Goal: Task Accomplishment & Management: Manage account settings

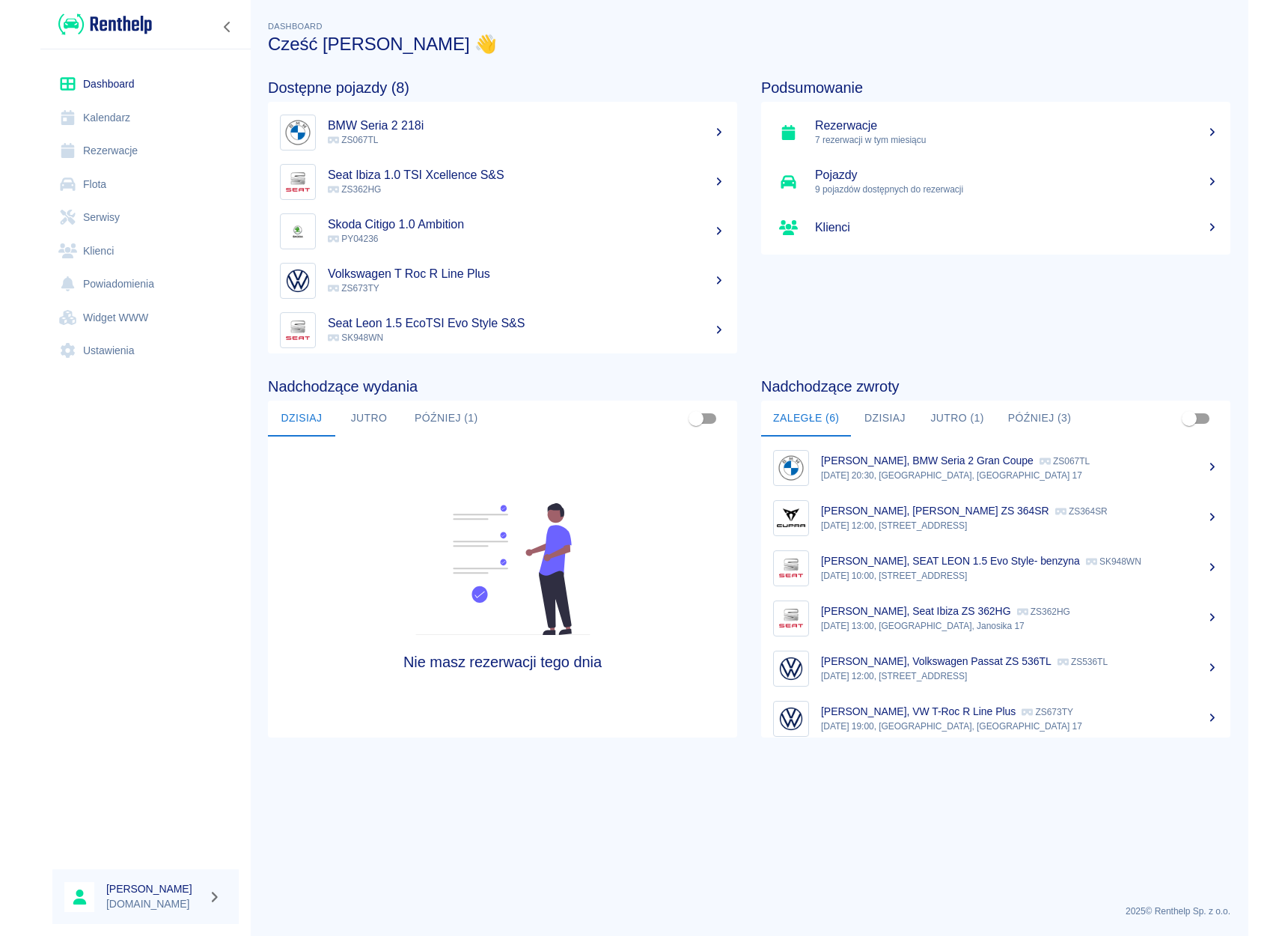
scroll to position [12, 0]
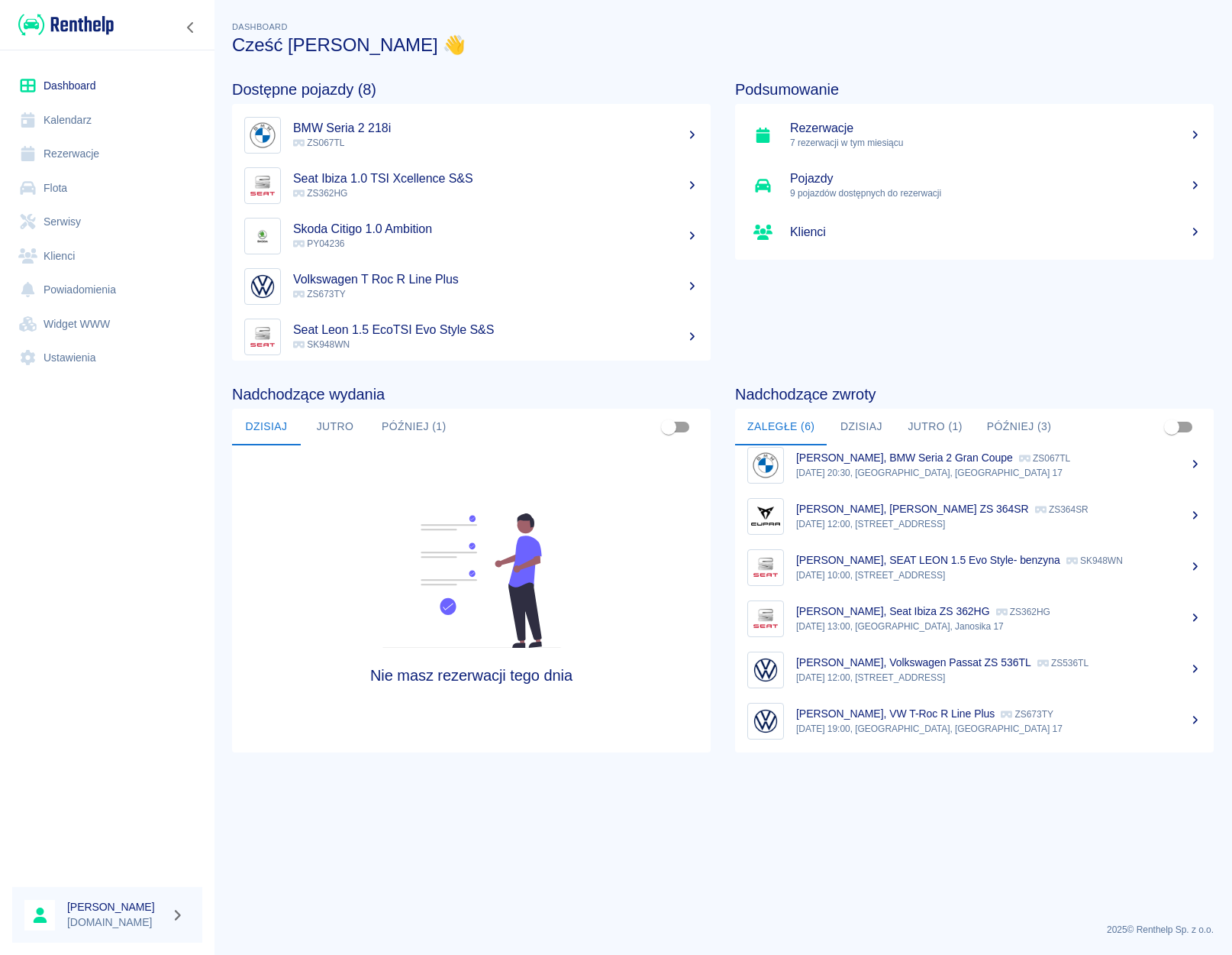
click at [81, 156] on link "Rezerwacje" at bounding box center [107, 154] width 190 height 34
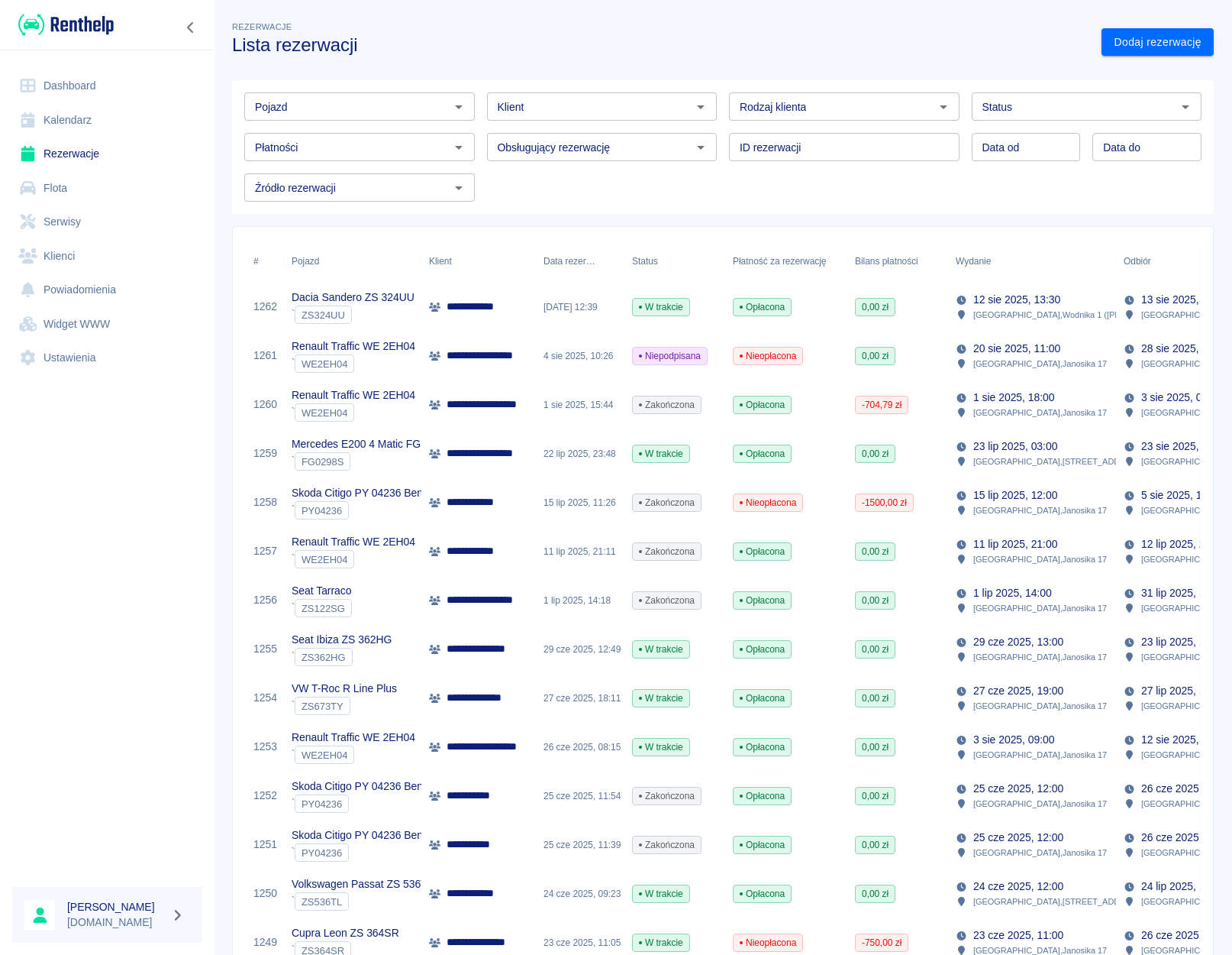
click at [458, 102] on icon "Otwórz" at bounding box center [458, 107] width 19 height 19
click at [346, 143] on li "Renault Traffic WE 2EH04 - WE2EH04" at bounding box center [358, 139] width 227 height 25
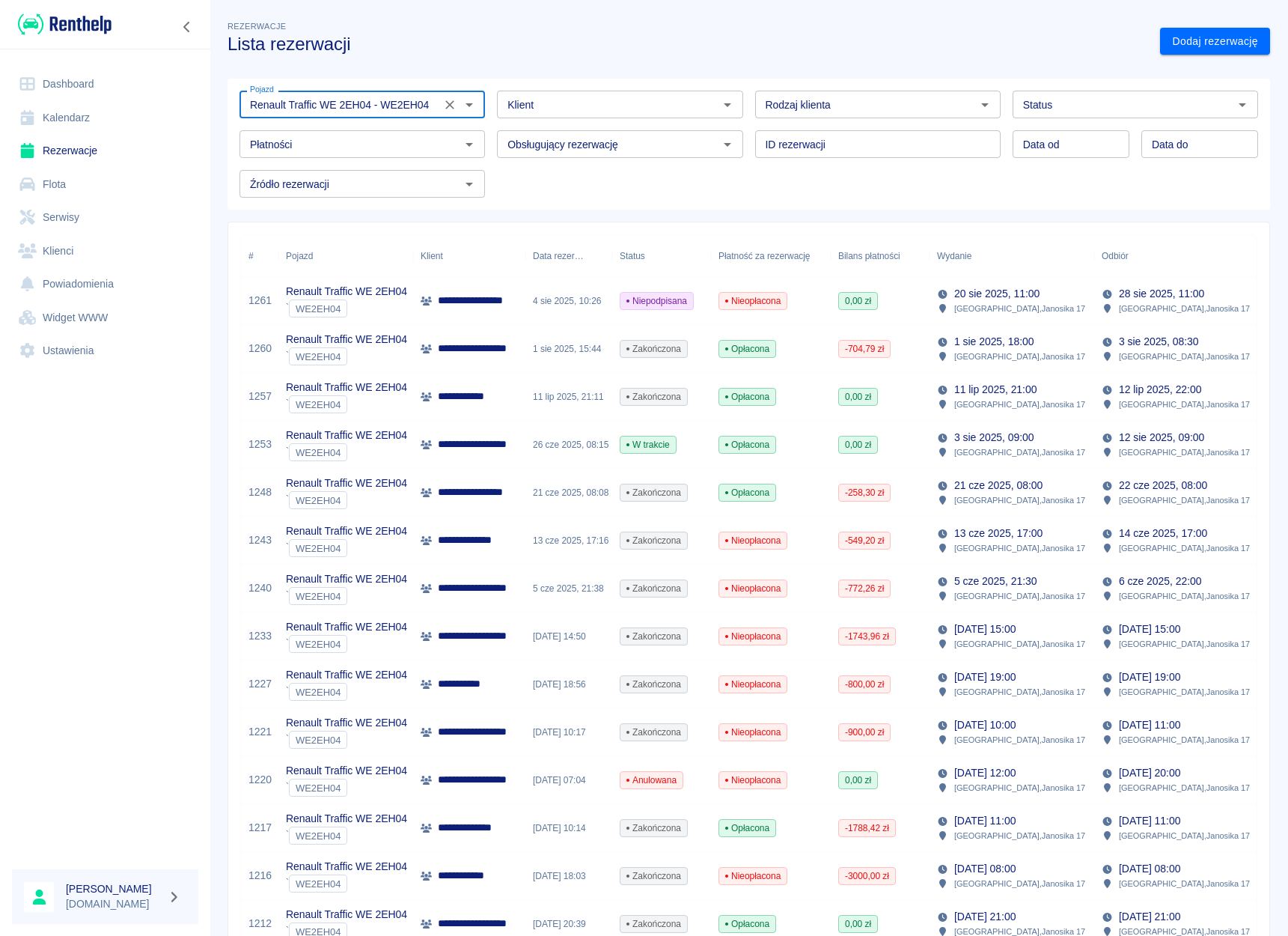
type input "Renault Traffic WE 2EH04 - WE2EH04"
click at [59, 89] on link "Dashboard" at bounding box center [105, 84] width 186 height 34
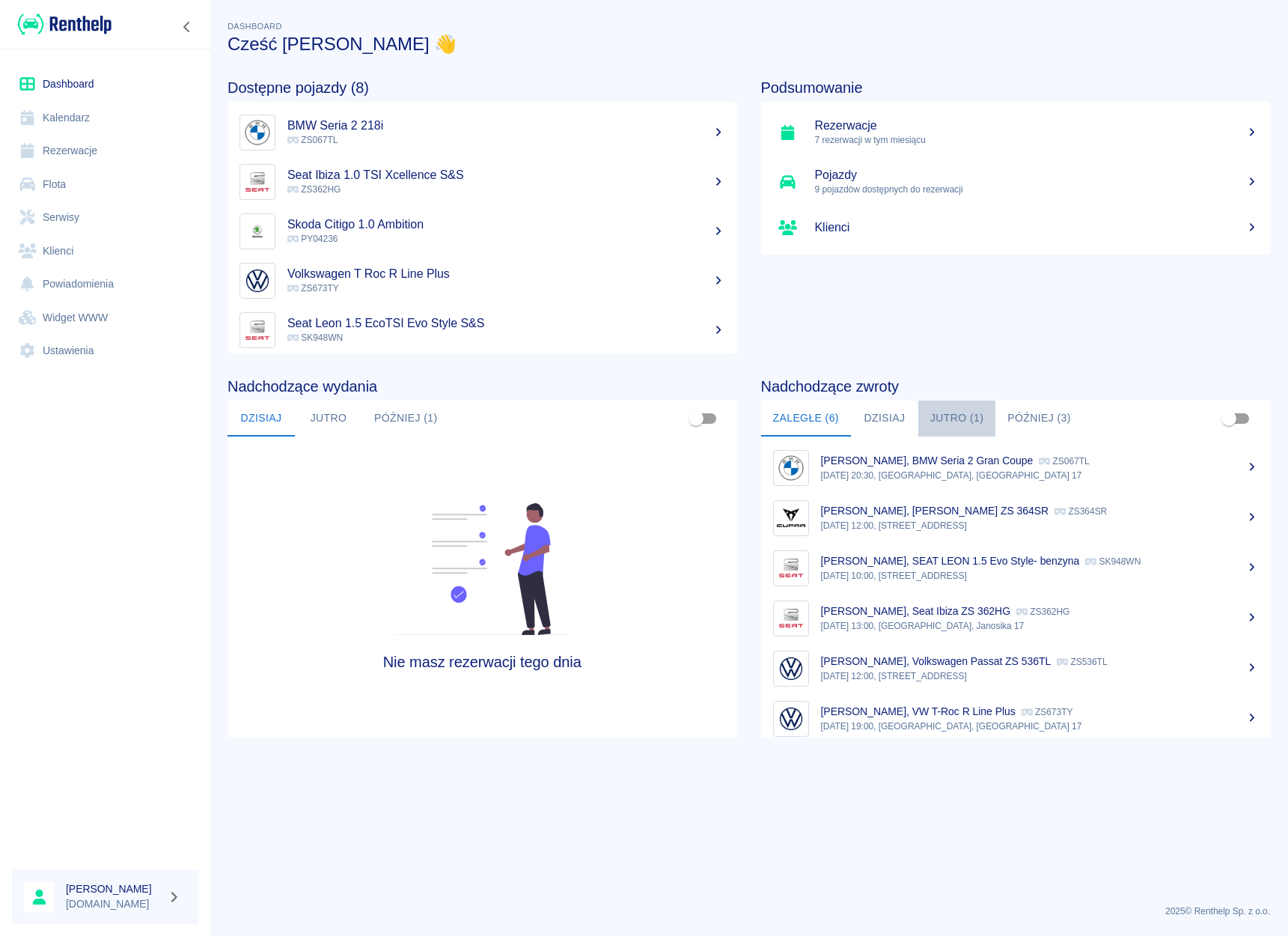
click at [972, 421] on button "Jutro (1)" at bounding box center [957, 418] width 77 height 36
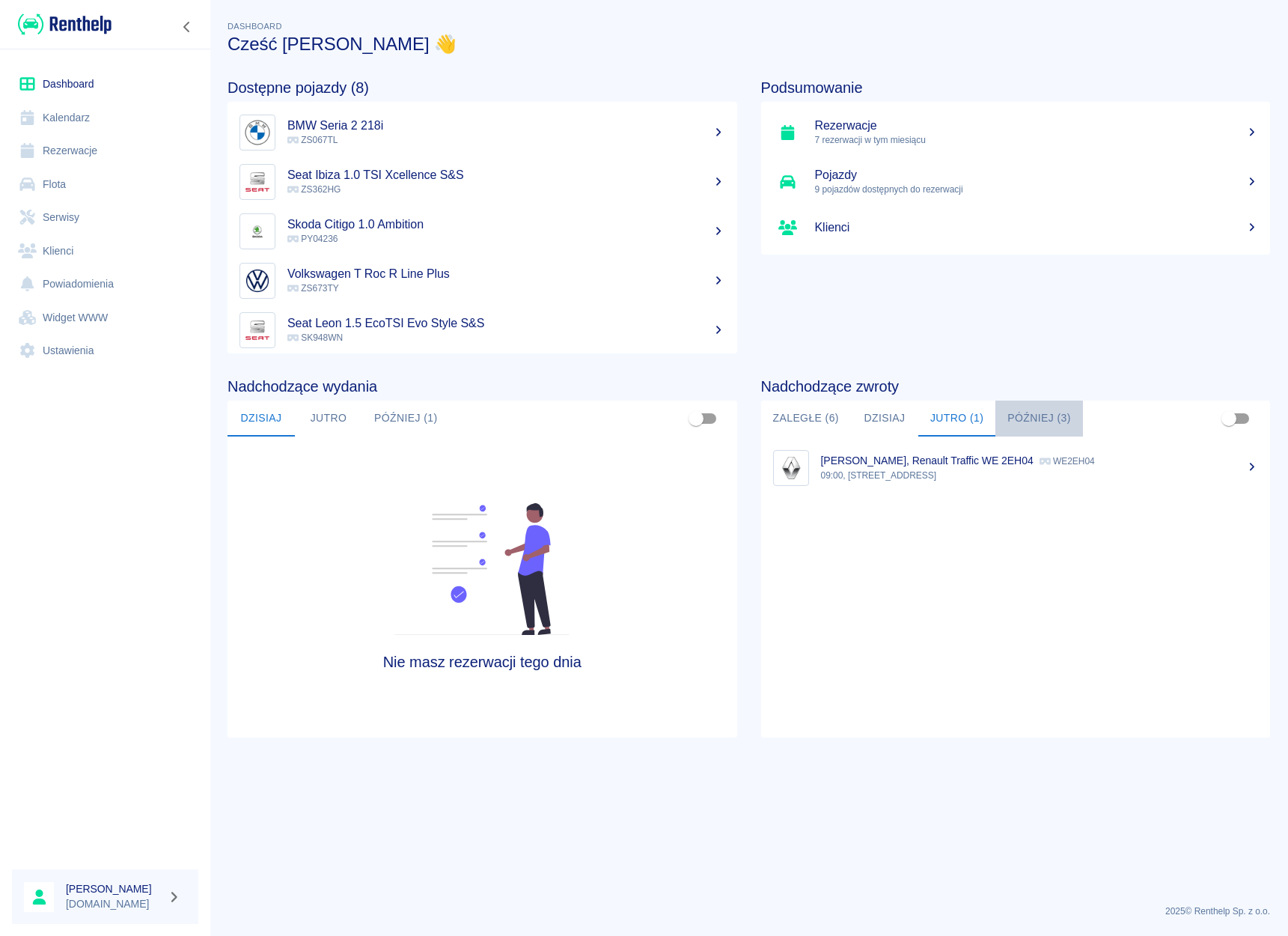
click at [1024, 421] on button "Później (3)" at bounding box center [1038, 418] width 87 height 36
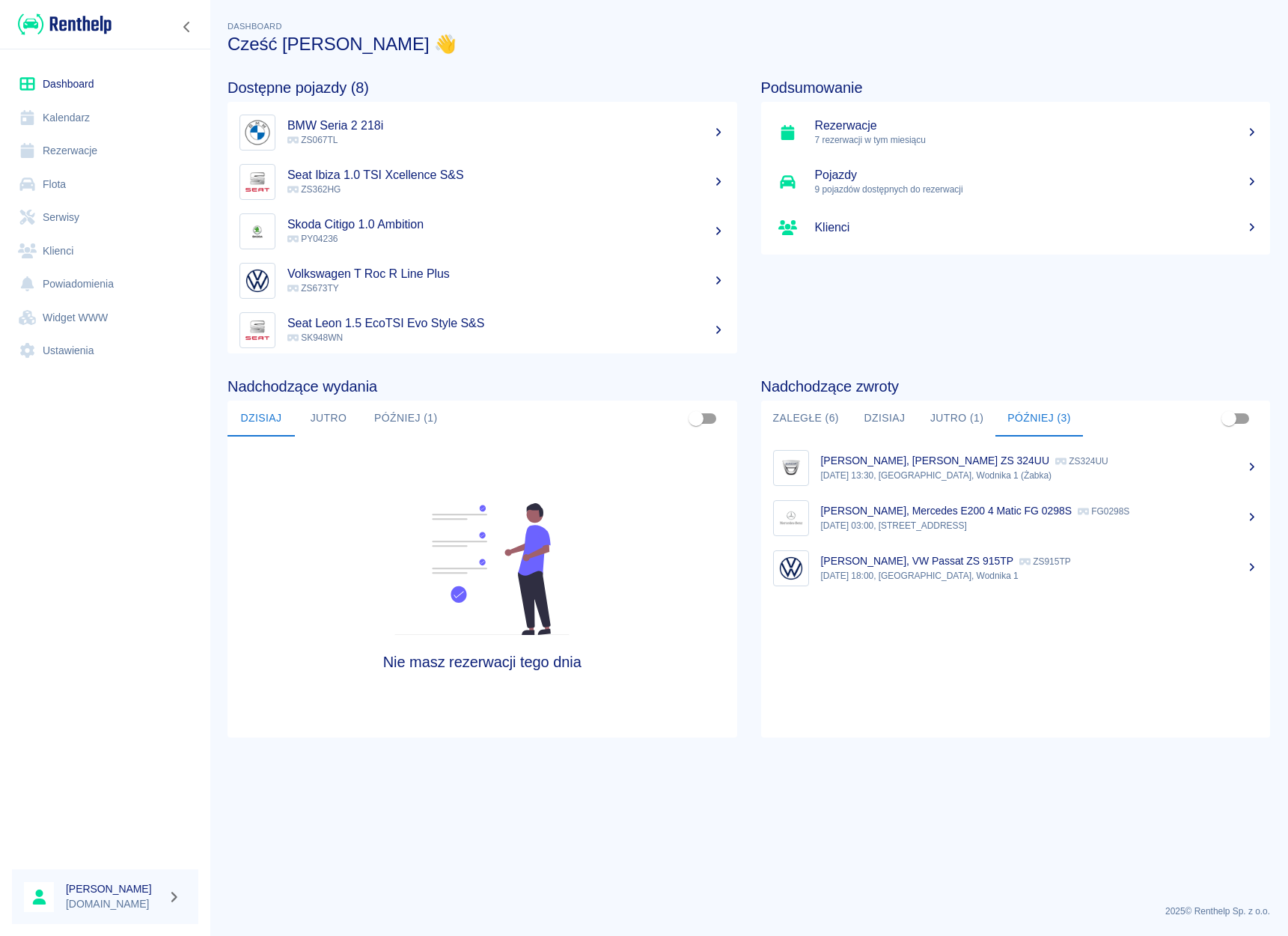
click at [914, 474] on p "[DATE] 13:30, [GEOGRAPHIC_DATA], Wodnika 1 (Żabka)" at bounding box center [1039, 475] width 438 height 13
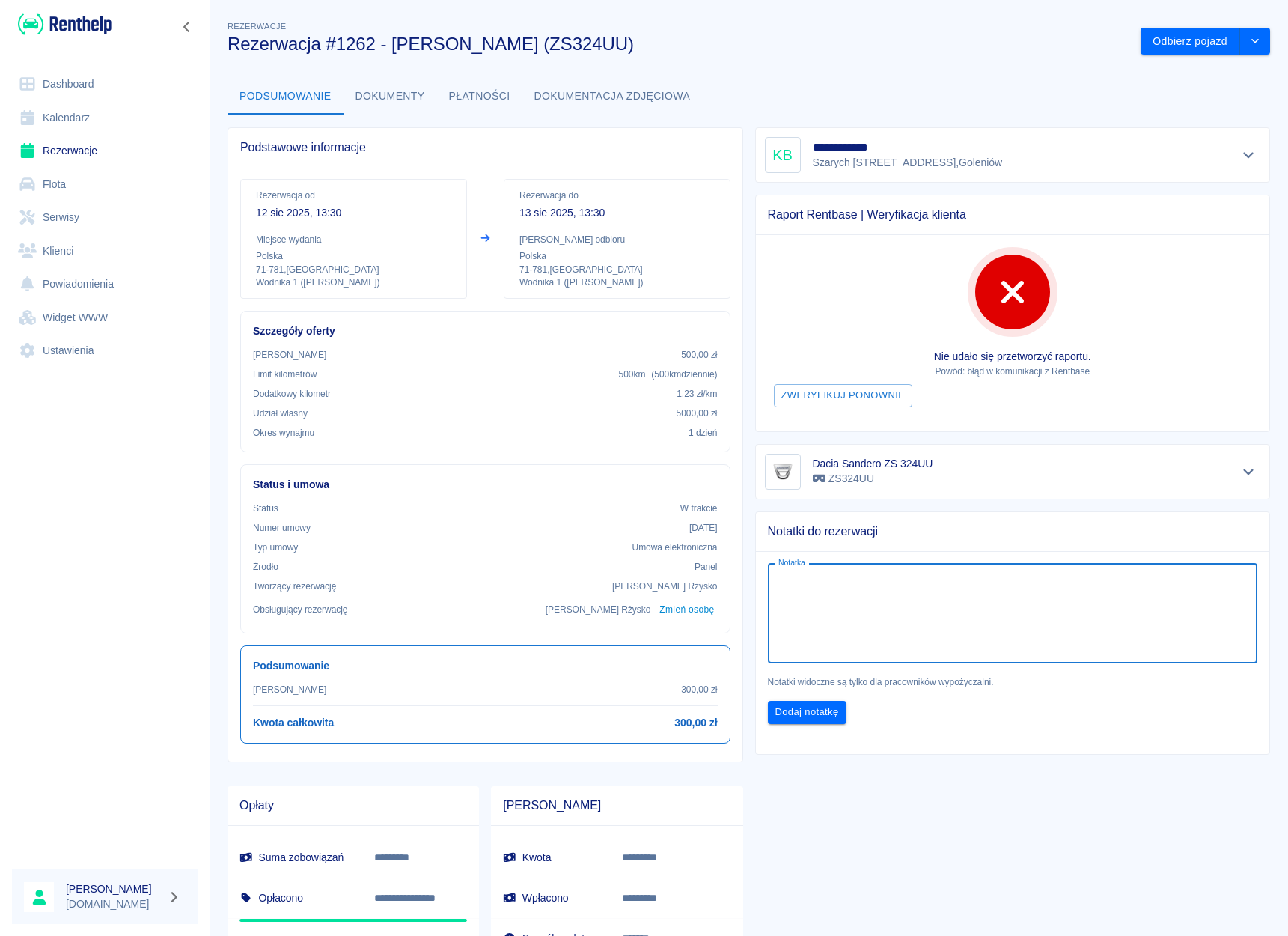
click at [802, 628] on textarea "Notatka" at bounding box center [1013, 613] width 469 height 75
type textarea "klient przedłużył do 14.08 do zapłaty 300 zł"
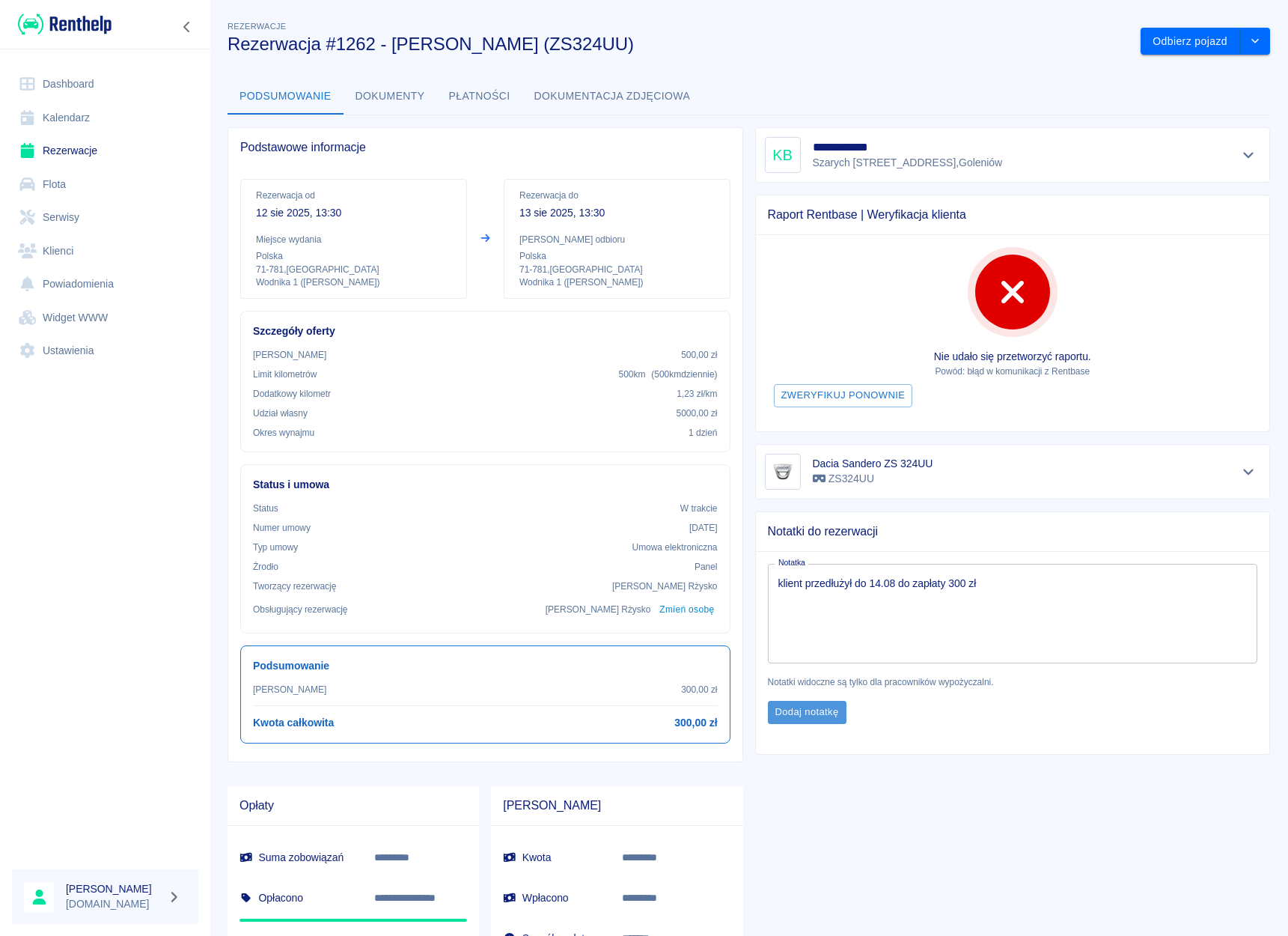
click at [788, 714] on button "Dodaj notatkę" at bounding box center [807, 712] width 79 height 23
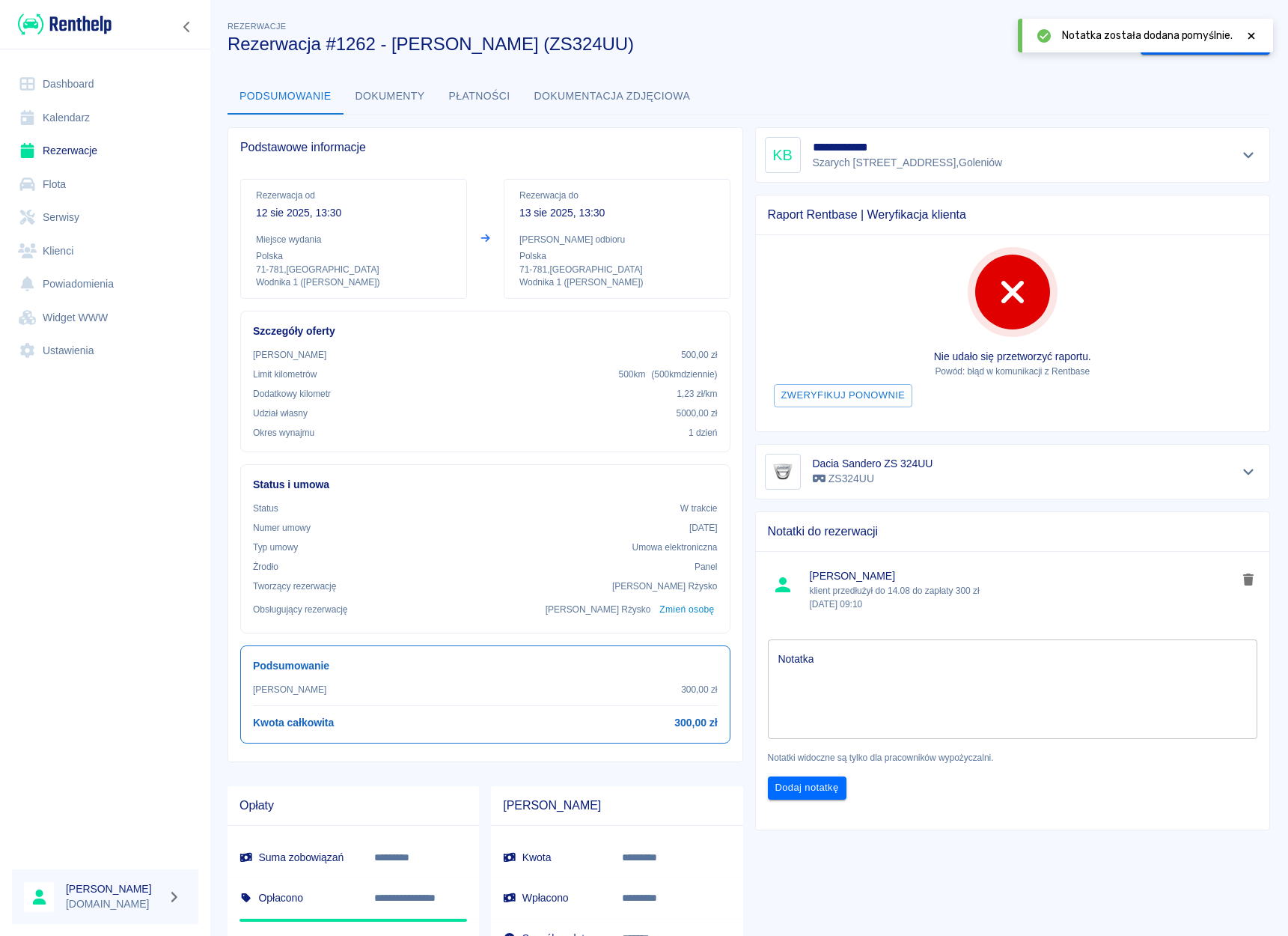
click at [53, 84] on link "Dashboard" at bounding box center [105, 84] width 186 height 34
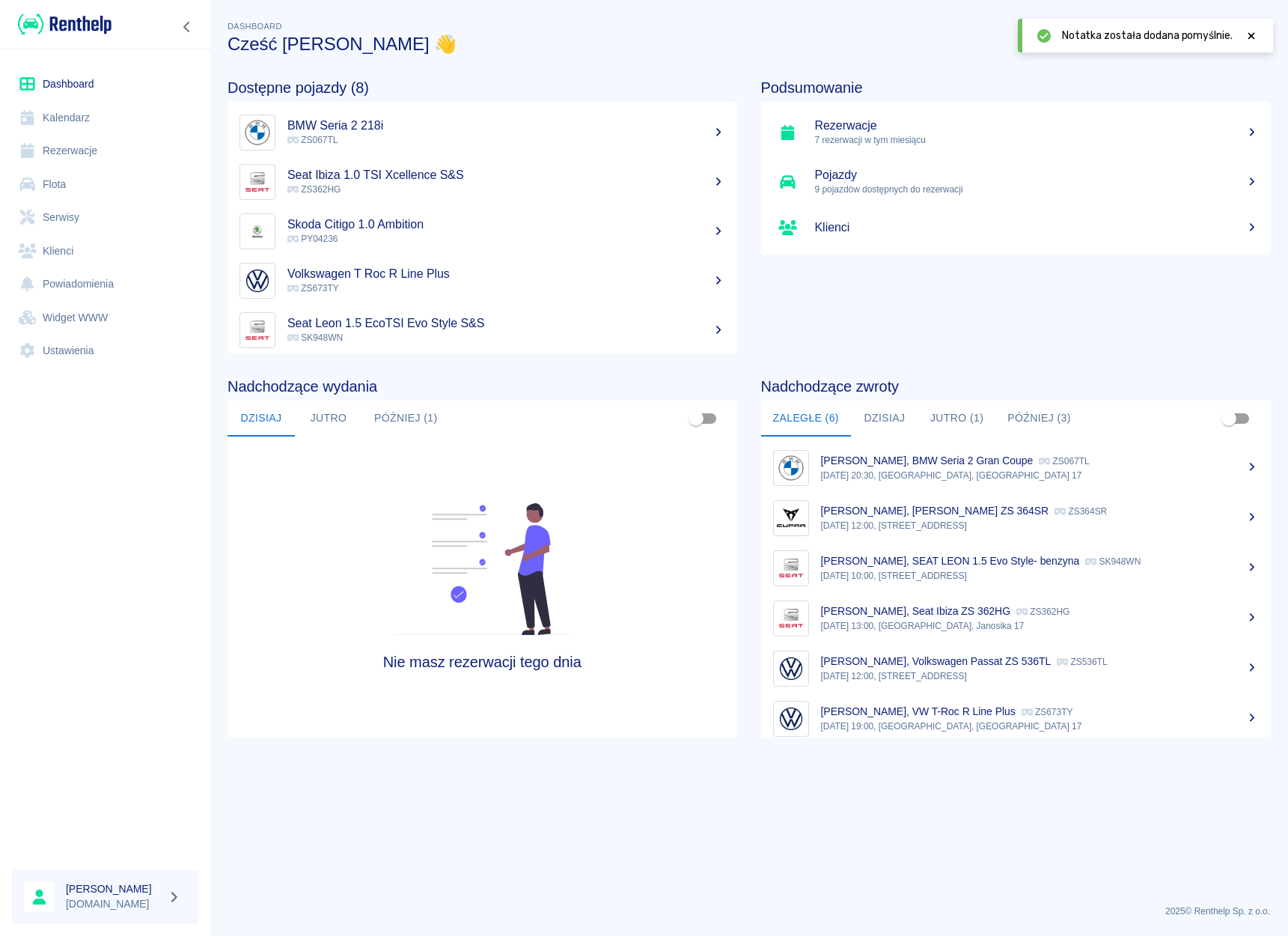
click at [1028, 417] on button "Później (3)" at bounding box center [1038, 418] width 87 height 36
